Goal: Transaction & Acquisition: Purchase product/service

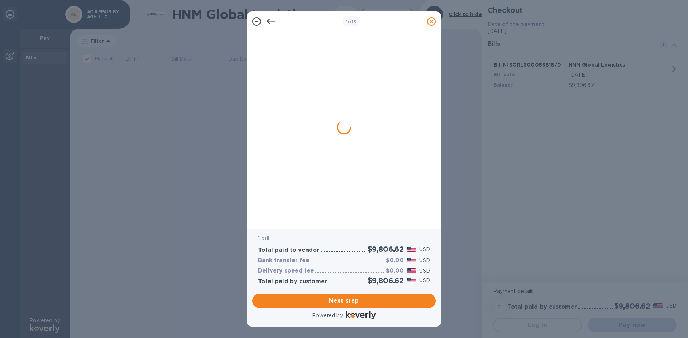
checkbox input "true"
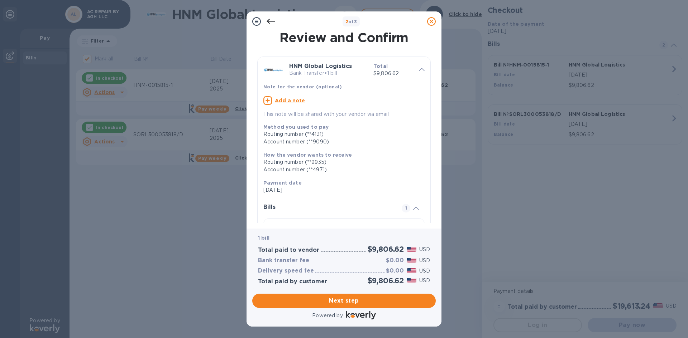
click at [296, 101] on u "Add a note" at bounding box center [290, 101] width 30 height 6
click at [296, 101] on textarea at bounding box center [338, 101] width 150 height 6
paste textarea "INVOICE SORL300053818/F"
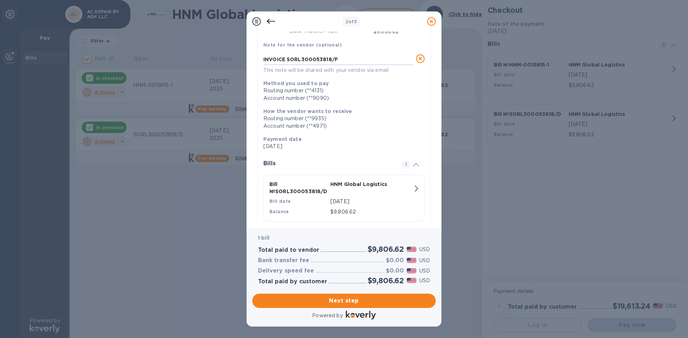
scroll to position [59, 0]
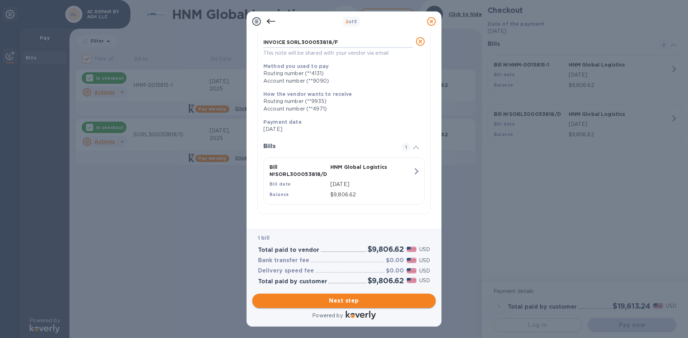
type textarea "INVOICE SORL300053818/F"
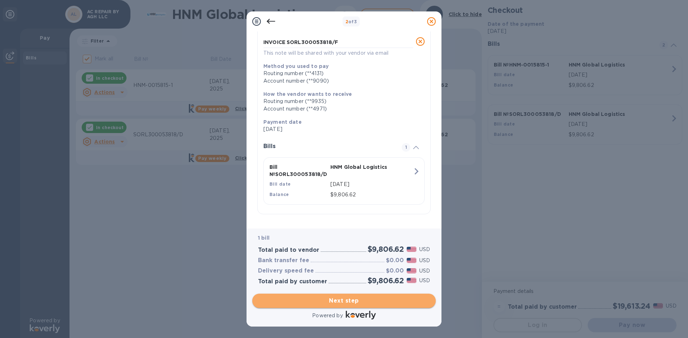
click at [335, 305] on span "Next step" at bounding box center [344, 301] width 172 height 9
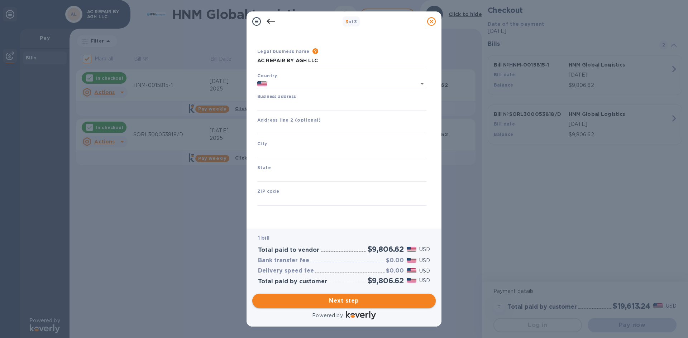
type input "[GEOGRAPHIC_DATA]"
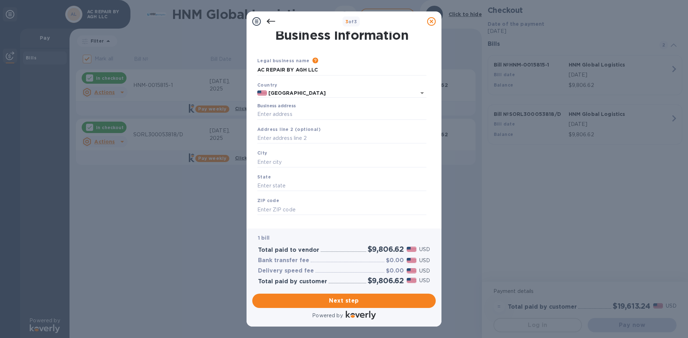
scroll to position [0, 0]
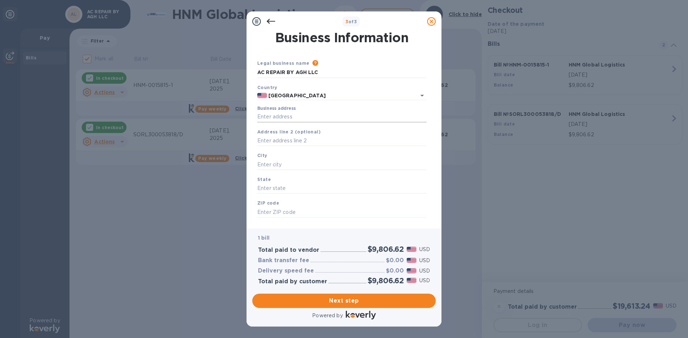
click at [271, 116] on input "Business address" at bounding box center [341, 117] width 169 height 11
click at [274, 141] on input "text" at bounding box center [341, 141] width 169 height 11
click at [268, 118] on input "Business address" at bounding box center [341, 117] width 169 height 11
click at [286, 119] on input "Business address" at bounding box center [341, 117] width 169 height 11
paste input "[STREET_ADDRESS]"
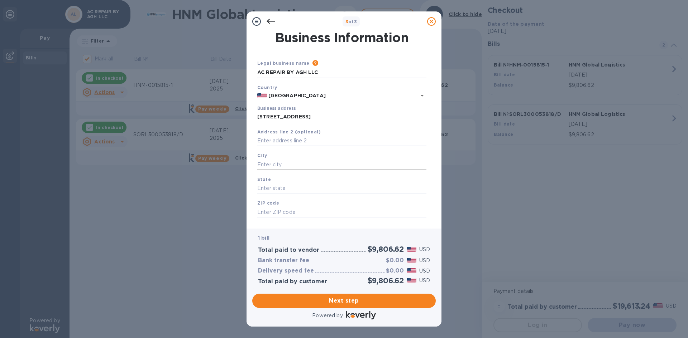
type input "[STREET_ADDRESS]"
type input "[DEMOGRAPHIC_DATA]"
type input "[GEOGRAPHIC_DATA]"
type input "76504"
paste input "TAMPA FL 33619-5328"
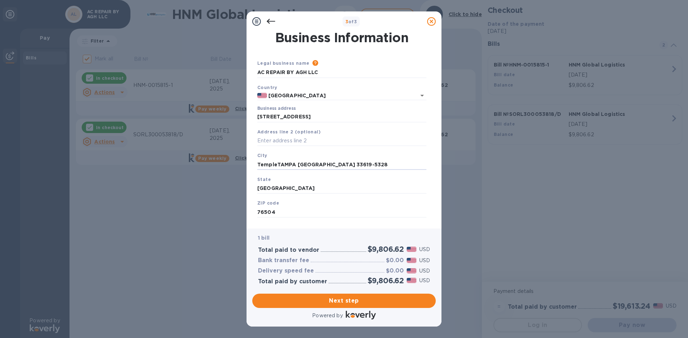
drag, startPoint x: 277, startPoint y: 165, endPoint x: 241, endPoint y: 165, distance: 35.8
click at [241, 165] on div "3 of 3 Business Information Legal business name Please provide the legal name t…" at bounding box center [344, 169] width 688 height 338
drag, startPoint x: 344, startPoint y: 163, endPoint x: 277, endPoint y: 165, distance: 67.0
click at [277, 165] on input "TAMPA FL 33619-5328" at bounding box center [341, 164] width 169 height 11
type input "[GEOGRAPHIC_DATA]"
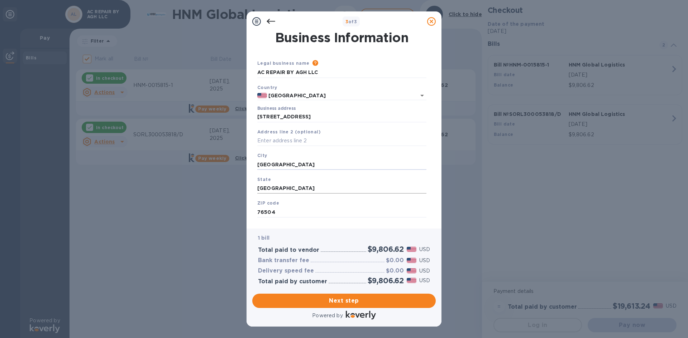
click at [330, 184] on input "[GEOGRAPHIC_DATA]" at bounding box center [341, 188] width 169 height 11
type input "T"
type input "f"
type input "FL"
click at [307, 213] on input "76504" at bounding box center [341, 212] width 169 height 11
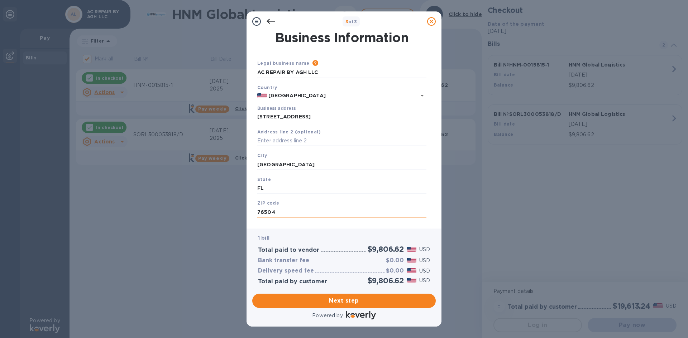
click at [307, 213] on input "76504" at bounding box center [341, 212] width 169 height 11
paste input "FL 33619-5328"
click at [267, 214] on input "FL 33619-5328" at bounding box center [341, 212] width 169 height 11
click at [266, 213] on input "FL 33619-5328" at bounding box center [341, 212] width 169 height 11
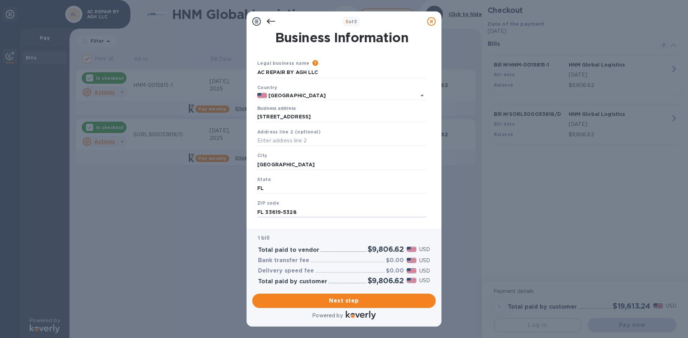
drag, startPoint x: 266, startPoint y: 213, endPoint x: 238, endPoint y: 212, distance: 28.7
click at [238, 212] on div "3 of 3 Business Information Legal business name Please provide the legal name t…" at bounding box center [344, 169] width 688 height 338
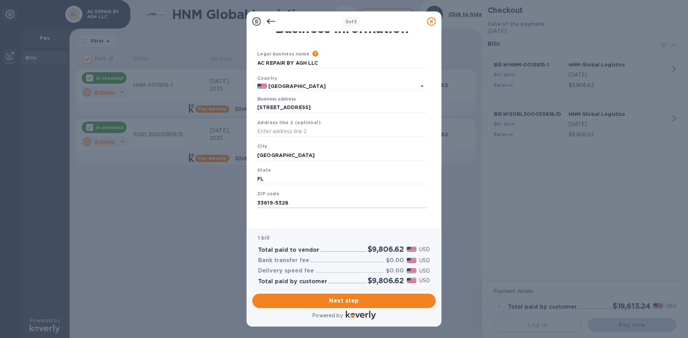
scroll to position [12, 0]
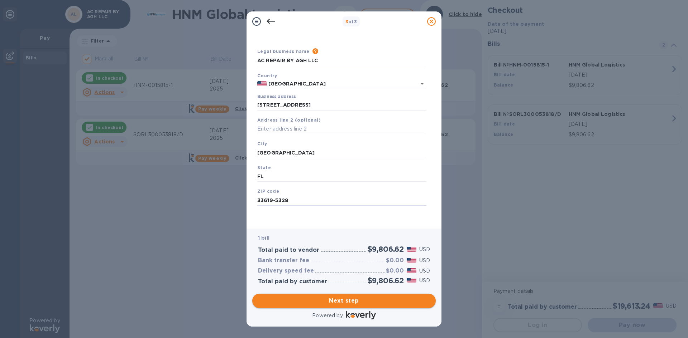
type input "33619-5328"
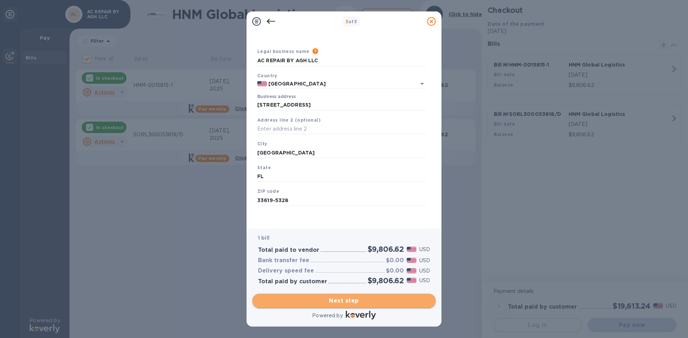
click at [383, 303] on span "Next step" at bounding box center [344, 301] width 172 height 9
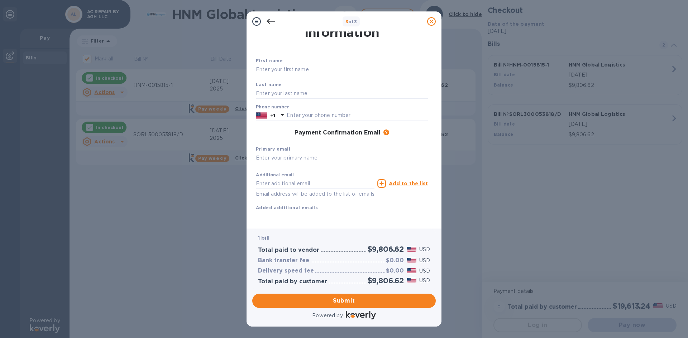
scroll to position [0, 0]
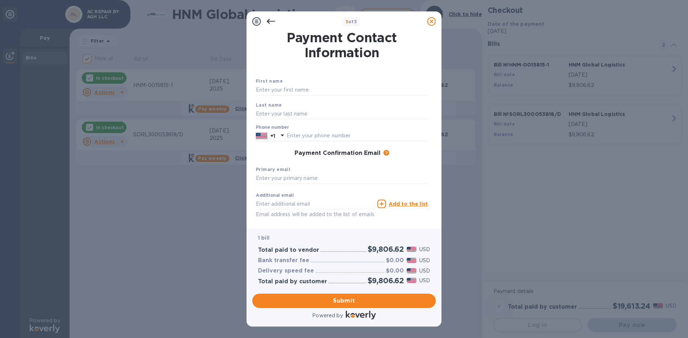
click at [293, 98] on div "First name" at bounding box center [342, 86] width 178 height 24
click at [294, 96] on div "First name" at bounding box center [342, 86] width 178 height 24
click at [297, 92] on input "text" at bounding box center [342, 90] width 172 height 11
type input "a"
drag, startPoint x: 276, startPoint y: 92, endPoint x: 366, endPoint y: 92, distance: 89.9
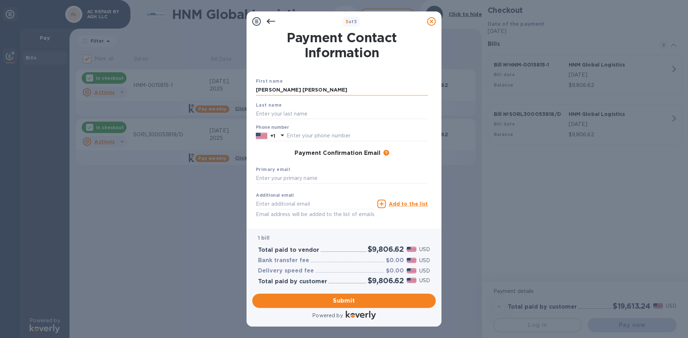
click at [366, 92] on input "[PERSON_NAME] [PERSON_NAME]" at bounding box center [342, 90] width 172 height 11
type input "[PERSON_NAME]"
paste input "[PERSON_NAME]"
type input "[PERSON_NAME]"
click at [344, 136] on input "text" at bounding box center [357, 136] width 141 height 11
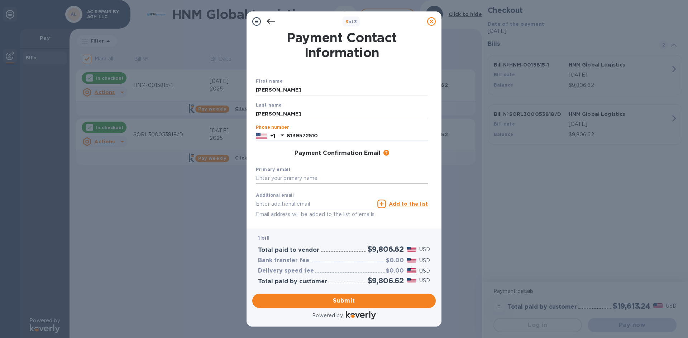
type input "8139572510"
click at [305, 176] on input "text" at bounding box center [342, 178] width 172 height 11
type input "a"
click at [270, 174] on input "text" at bounding box center [342, 178] width 172 height 11
paste input "[EMAIL_ADDRESS][DOMAIN_NAME]"
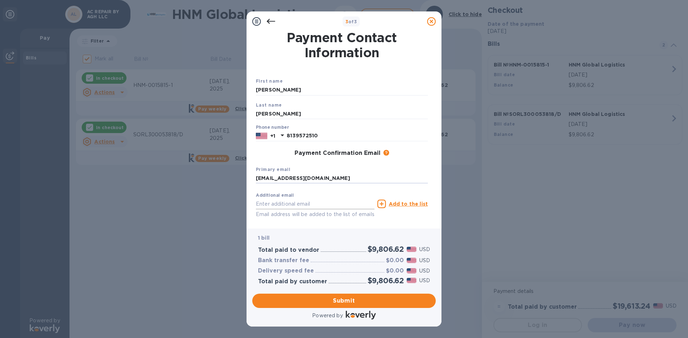
type input "[EMAIL_ADDRESS][DOMAIN_NAME]"
click at [269, 202] on input "text" at bounding box center [315, 204] width 119 height 11
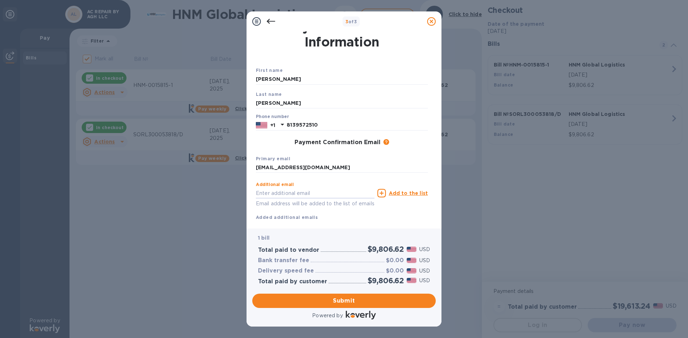
scroll to position [29, 0]
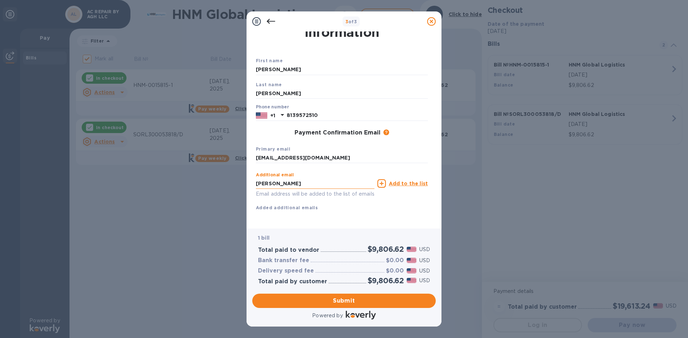
click at [262, 178] on input "[PERSON_NAME]" at bounding box center [315, 183] width 119 height 11
click at [275, 178] on input "[PERSON_NAME]" at bounding box center [315, 183] width 119 height 11
drag, startPoint x: 277, startPoint y: 177, endPoint x: 255, endPoint y: 177, distance: 21.8
click at [255, 177] on div "First name [PERSON_NAME] Last name [PERSON_NAME] Phone number [PHONE_NUMBER] Pa…" at bounding box center [341, 128] width 175 height 169
click at [275, 178] on input "[PERSON_NAME]" at bounding box center [315, 183] width 119 height 11
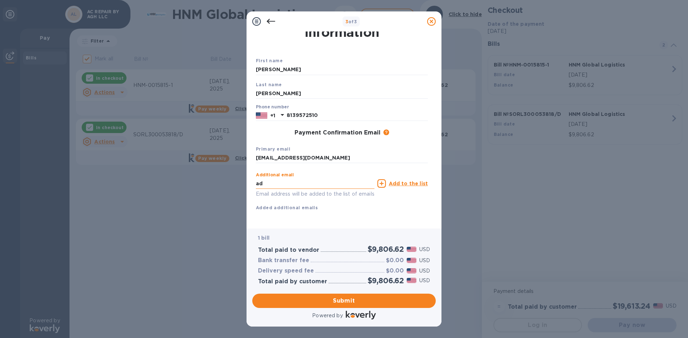
type input "a"
click at [345, 306] on button "Submit" at bounding box center [343, 301] width 183 height 14
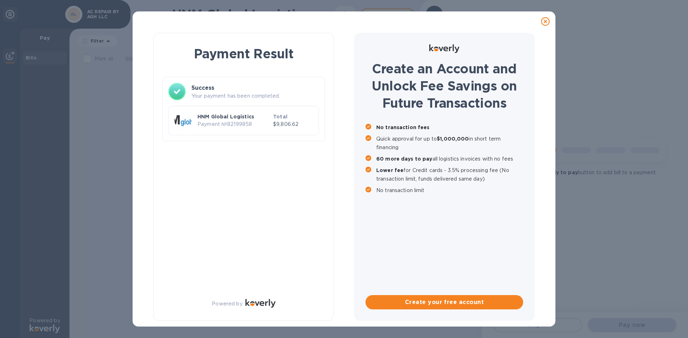
scroll to position [0, 0]
checkbox input "true"
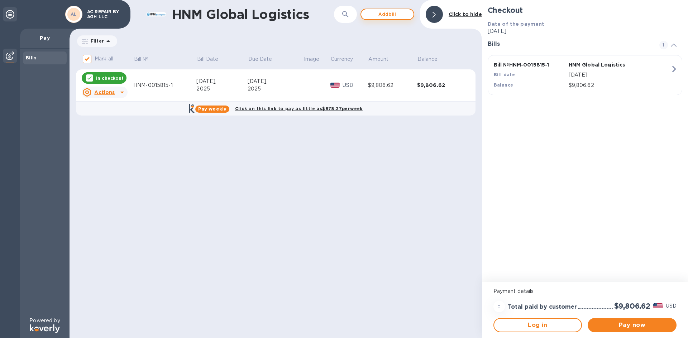
click at [388, 15] on span "Add bill" at bounding box center [387, 14] width 41 height 9
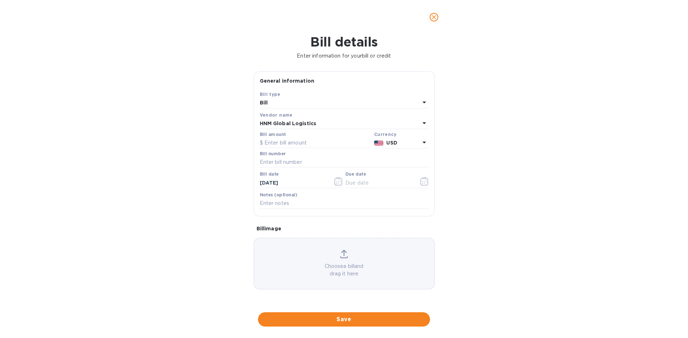
click at [431, 17] on icon "close" at bounding box center [433, 17] width 7 height 7
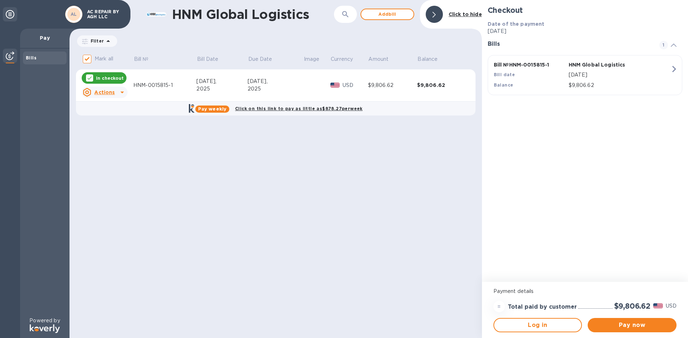
click at [52, 39] on p "Pay" at bounding box center [45, 37] width 38 height 7
click at [382, 19] on button "Add bill" at bounding box center [387, 14] width 54 height 11
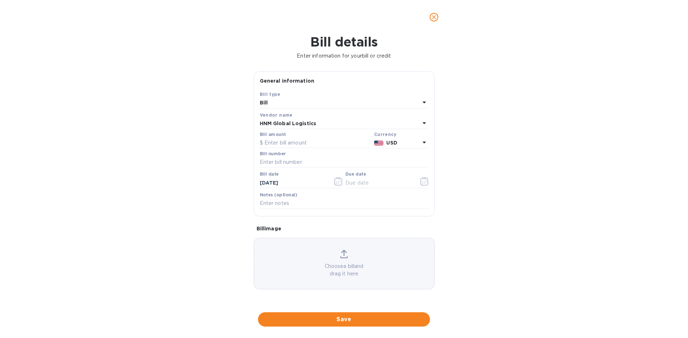
click at [301, 103] on div "Bill" at bounding box center [340, 103] width 160 height 10
click at [284, 134] on p "Credit" at bounding box center [340, 133] width 151 height 8
click at [284, 143] on input "text" at bounding box center [315, 143] width 111 height 11
click at [431, 19] on icon "close" at bounding box center [433, 17] width 7 height 7
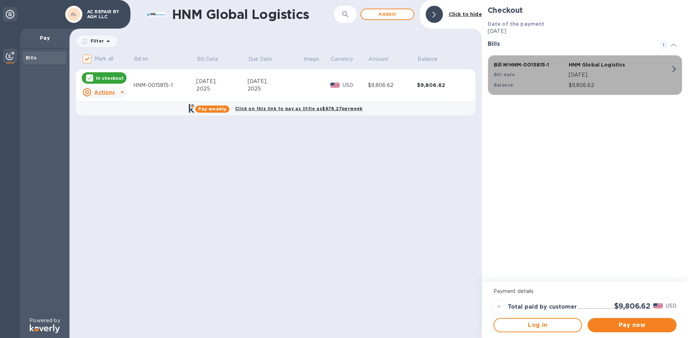
click at [545, 75] on div "Bill date" at bounding box center [529, 75] width 75 height 10
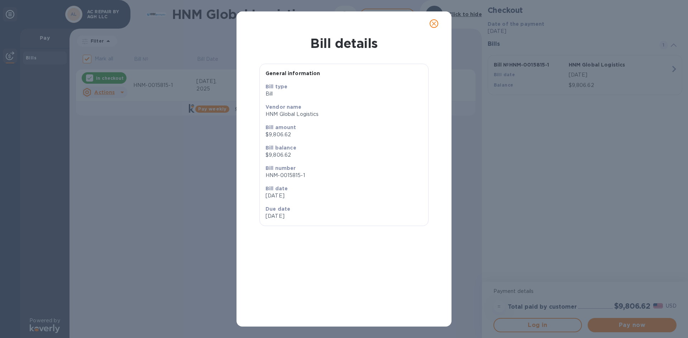
click at [437, 23] on span "close" at bounding box center [433, 23] width 9 height 9
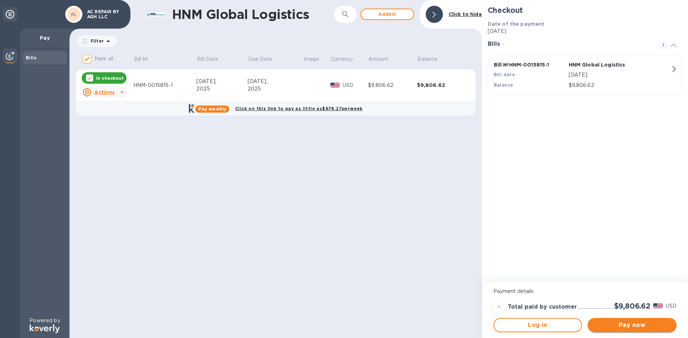
click at [627, 327] on span "Pay now" at bounding box center [631, 325] width 77 height 9
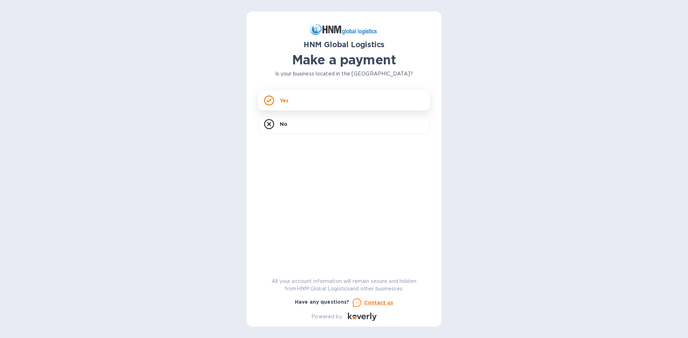
click at [332, 100] on div "Yes" at bounding box center [344, 101] width 172 height 20
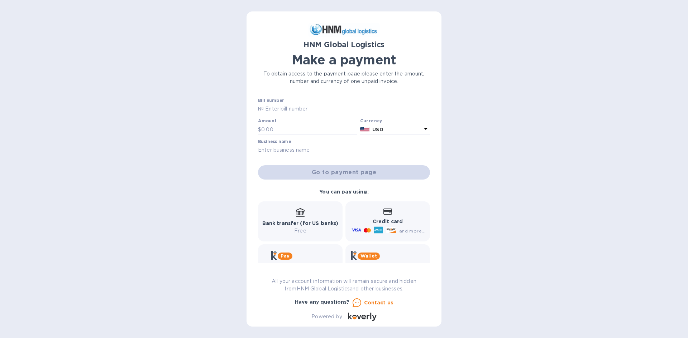
click at [297, 97] on div "HNM Global Logistics Make a payment To obtain access to the payment page please…" at bounding box center [344, 172] width 172 height 298
drag, startPoint x: 293, startPoint y: 109, endPoint x: 369, endPoint y: 109, distance: 75.9
click at [293, 109] on input "text" at bounding box center [347, 109] width 166 height 11
click at [291, 105] on input "text" at bounding box center [347, 109] width 166 height 11
click at [287, 103] on div "Bill number №" at bounding box center [344, 106] width 172 height 16
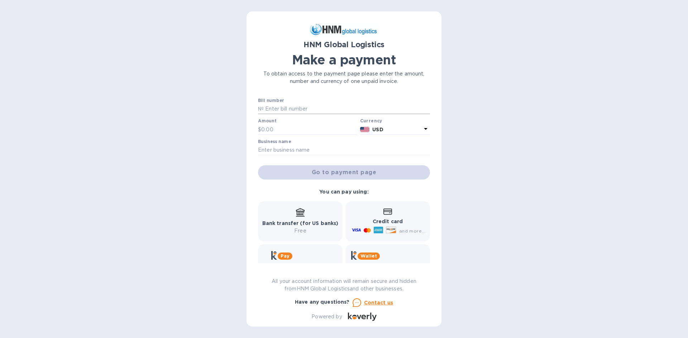
click at [289, 112] on input "text" at bounding box center [347, 109] width 166 height 11
paste input "SORL300053988"
type input "SORL300053988"
click at [283, 130] on input "text" at bounding box center [309, 129] width 96 height 11
paste input "52,650.03"
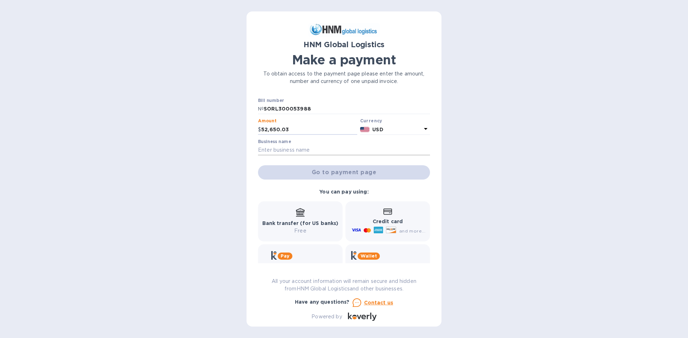
type input "52,650.03"
click at [269, 152] on input "text" at bounding box center [344, 150] width 172 height 11
type input "AC REPAIR BY AGH"
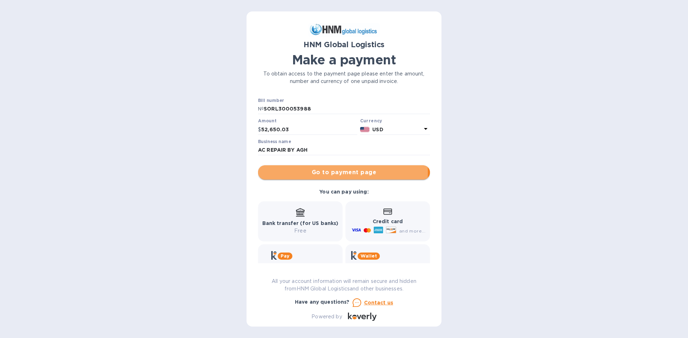
click at [311, 173] on span "Go to payment page" at bounding box center [344, 172] width 160 height 9
